Goal: Information Seeking & Learning: Find specific fact

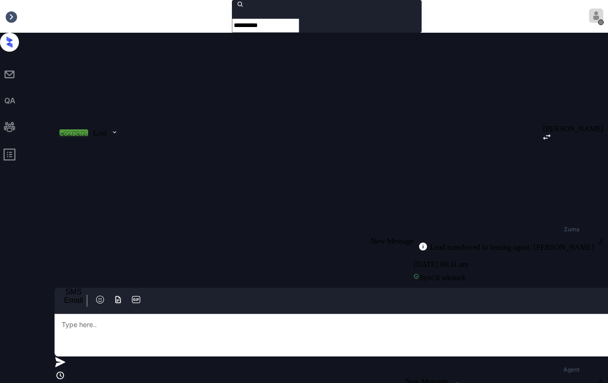
scroll to position [2014, 0]
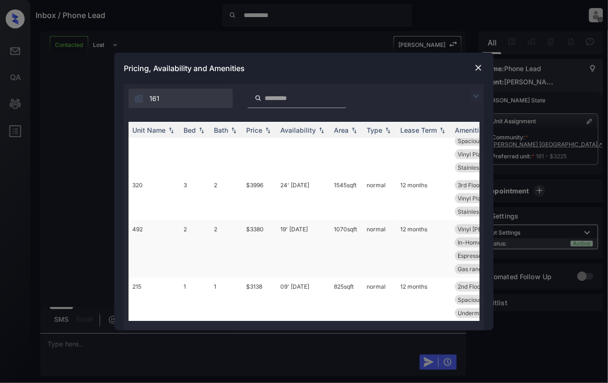
scroll to position [126, 0]
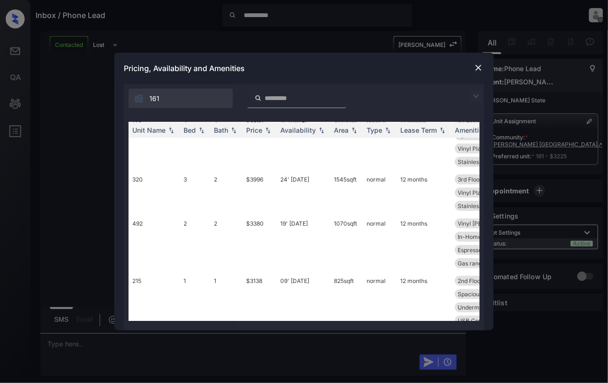
click at [295, 95] on input "search" at bounding box center [303, 98] width 78 height 8
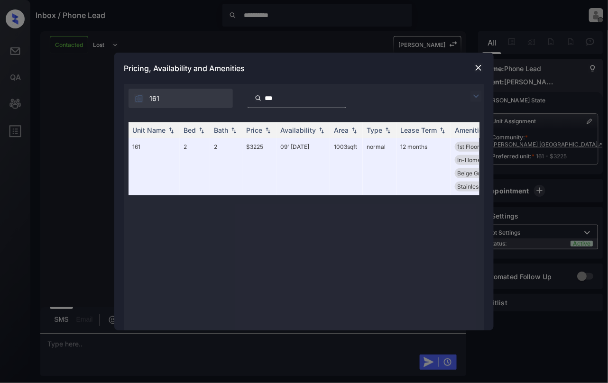
type input "***"
click at [481, 68] on img at bounding box center [478, 67] width 9 height 9
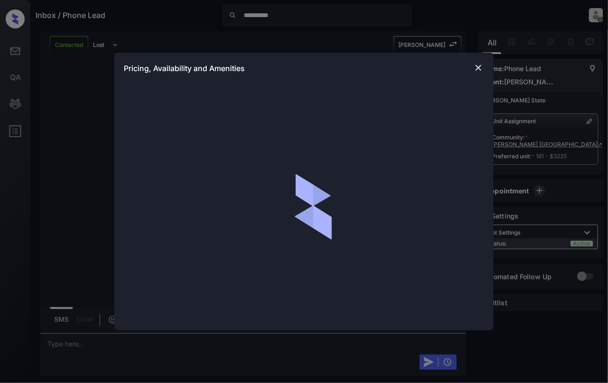
scroll to position [2078, 0]
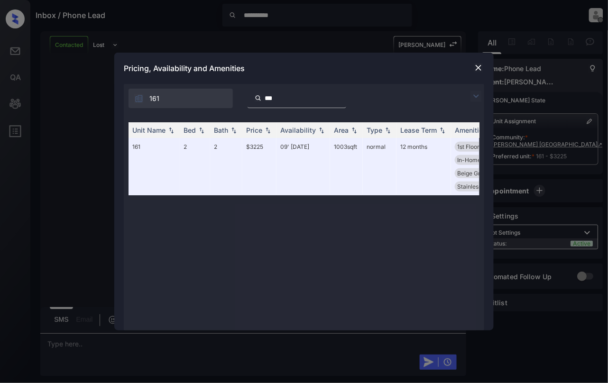
click at [268, 97] on input "***" at bounding box center [303, 98] width 78 height 8
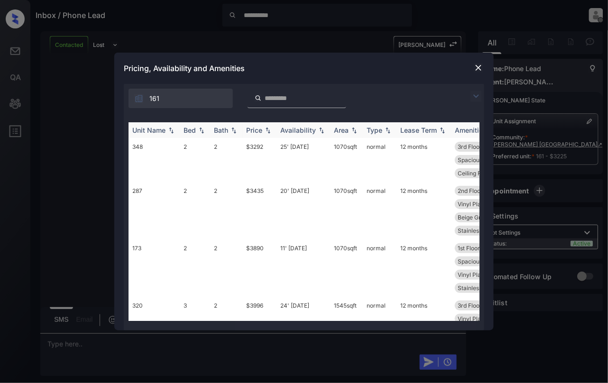
scroll to position [63, 0]
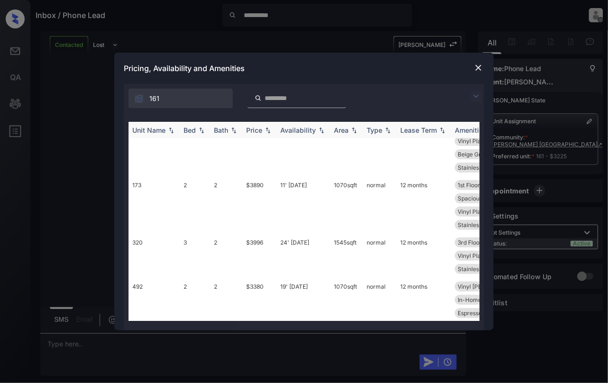
click at [201, 131] on img at bounding box center [201, 130] width 9 height 7
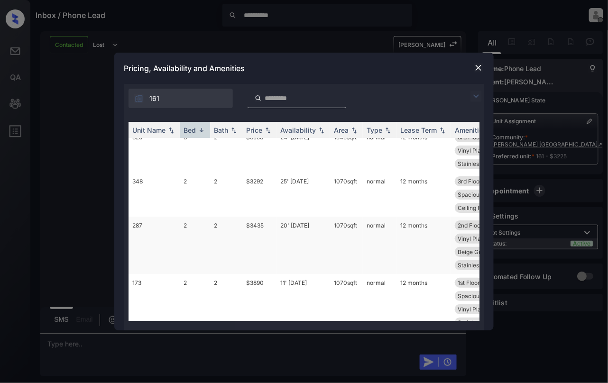
scroll to position [0, 0]
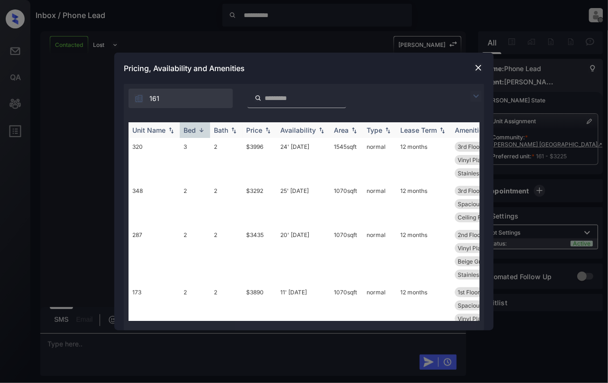
click at [193, 129] on div "Bed" at bounding box center [189, 130] width 12 height 8
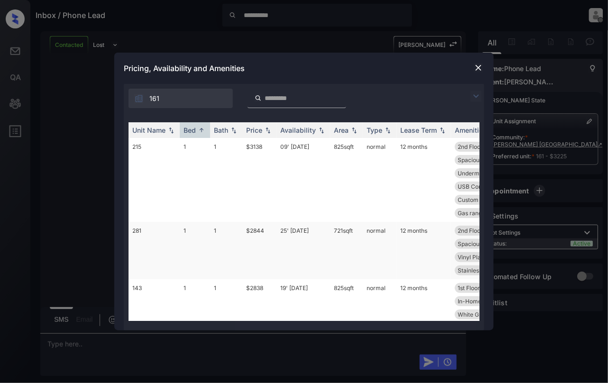
click at [258, 247] on td "$2844" at bounding box center [259, 250] width 34 height 57
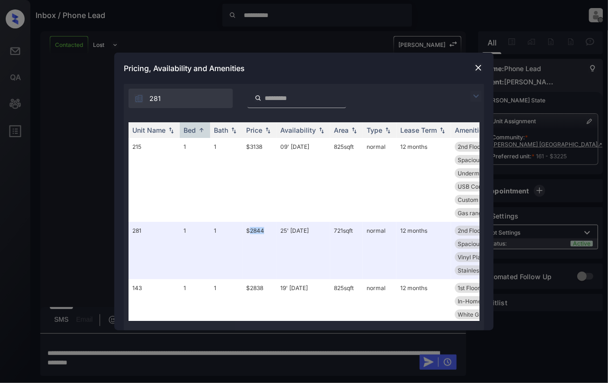
click at [478, 69] on img at bounding box center [478, 67] width 9 height 9
